Goal: Task Accomplishment & Management: Use online tool/utility

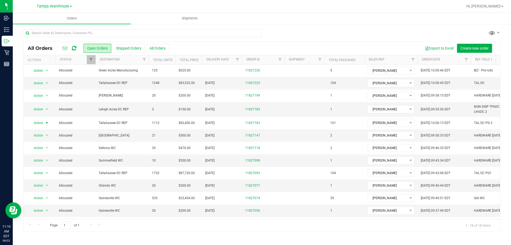
click at [75, 48] on icon at bounding box center [74, 48] width 5 height 5
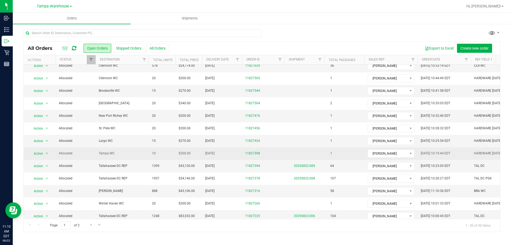
scroll to position [27, 0]
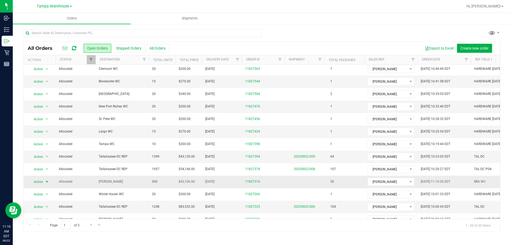
click at [38, 181] on span "Action" at bounding box center [36, 181] width 14 height 7
click at [41, 172] on li "Print packing list" at bounding box center [49, 173] width 40 height 8
click at [337, 28] on div "All Orders Open Orders Shipped Orders All Orders Export to Excel Create new ord…" at bounding box center [262, 129] width 498 height 213
click at [317, 36] on div at bounding box center [261, 35] width 477 height 12
click at [73, 49] on icon at bounding box center [74, 48] width 5 height 5
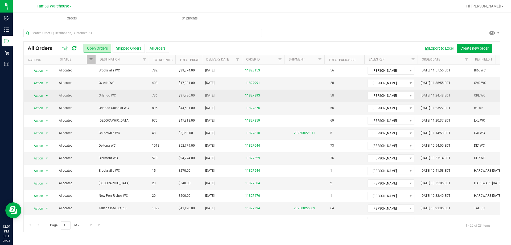
click at [42, 98] on span "Action" at bounding box center [36, 95] width 14 height 7
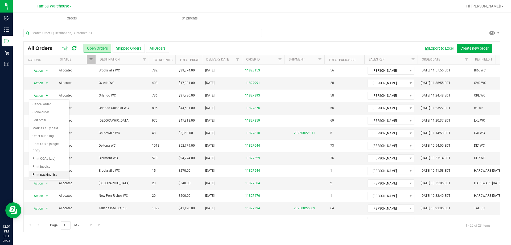
click at [45, 172] on li "Print packing list" at bounding box center [49, 175] width 40 height 8
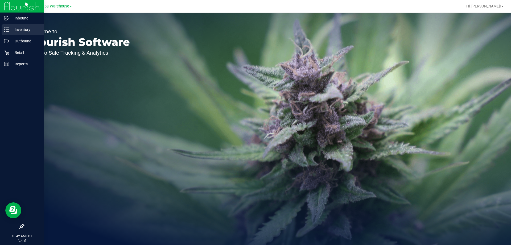
click at [22, 28] on p "Inventory" at bounding box center [25, 29] width 32 height 6
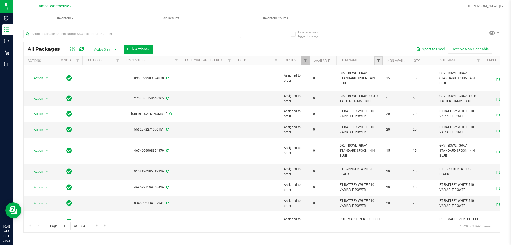
click at [380, 61] on span "Filter" at bounding box center [378, 60] width 4 height 4
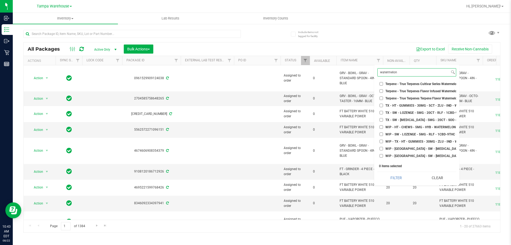
scroll to position [384, 0]
type input "watermelon"
click at [381, 156] on input "WNA - SOFT CHEWS - 10MG - 10CT - HYB - WATERMELON" at bounding box center [381, 157] width 3 height 3
checkbox input "true"
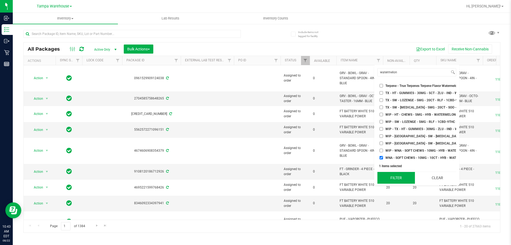
click at [401, 177] on button "Filter" at bounding box center [396, 178] width 38 height 12
